Goal: Information Seeking & Learning: Understand process/instructions

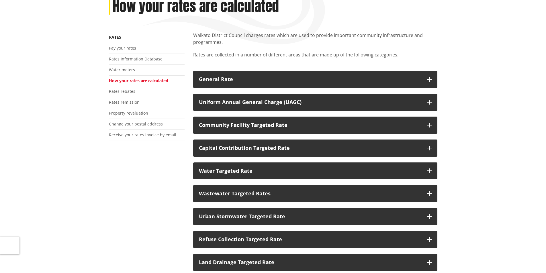
scroll to position [86, 0]
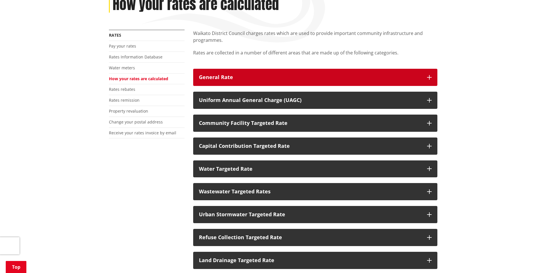
click at [327, 81] on button "General Rate" at bounding box center [315, 77] width 244 height 17
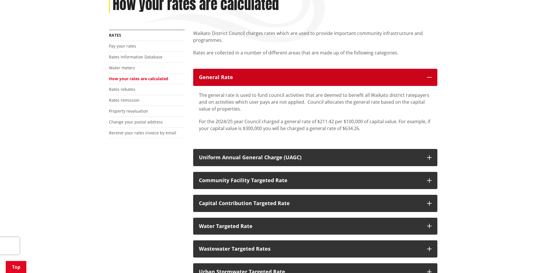
scroll to position [0, 0]
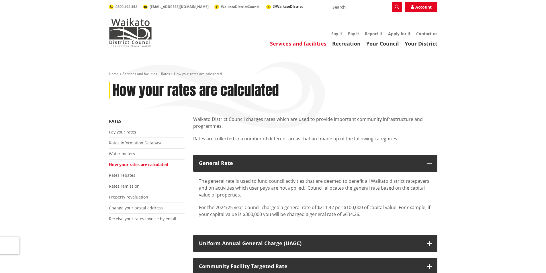
click at [273, 7] on span "@WaikatoDistrict" at bounding box center [288, 6] width 30 height 5
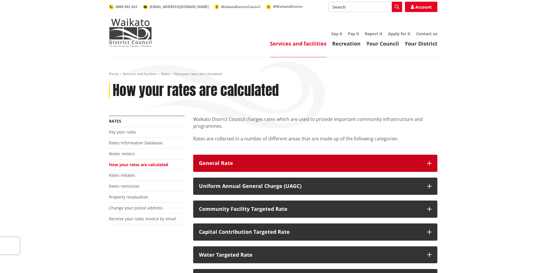
click at [273, 164] on div "General Rate" at bounding box center [310, 163] width 222 height 6
